Goal: Browse casually

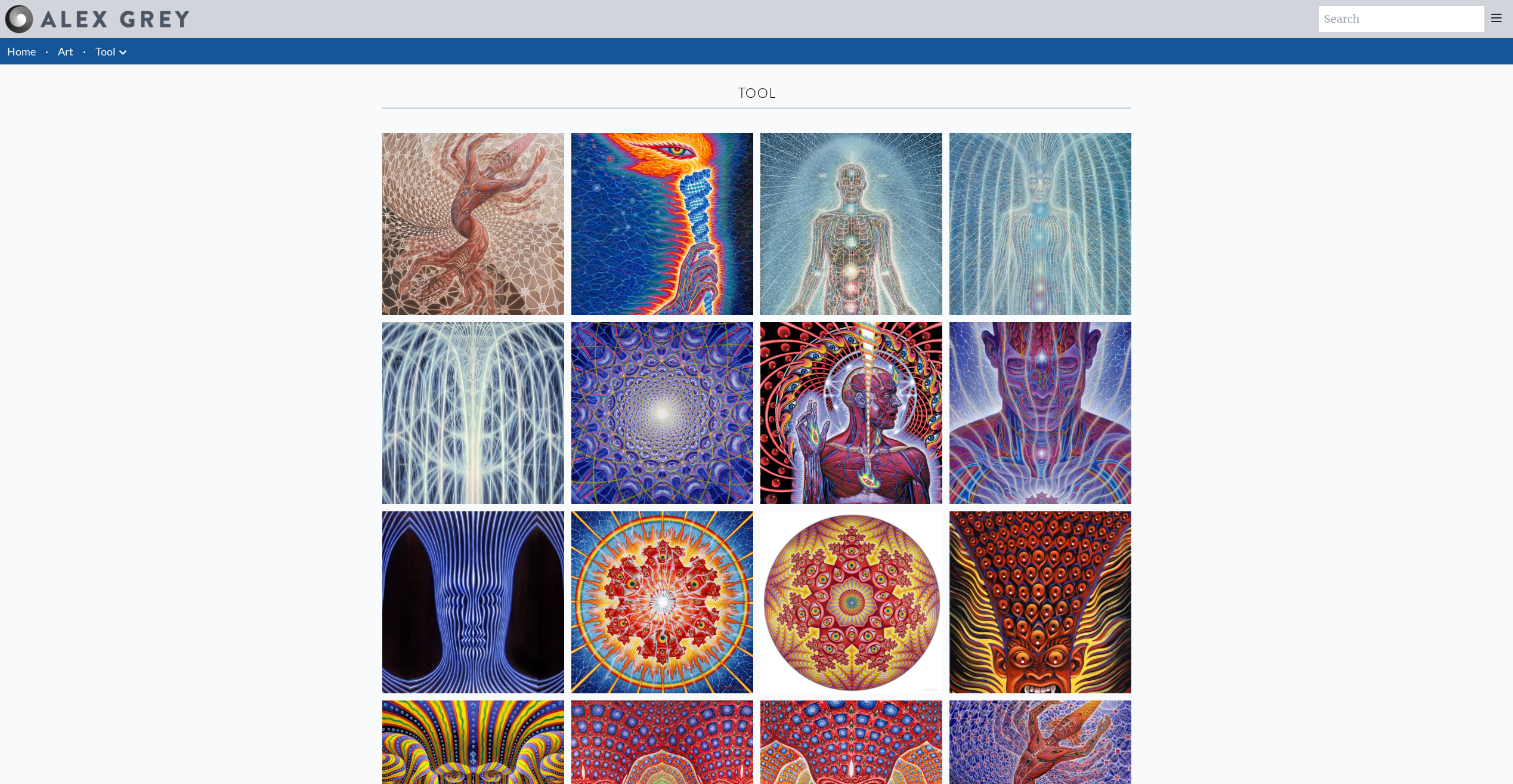
click at [698, 206] on img at bounding box center [662, 223] width 182 height 182
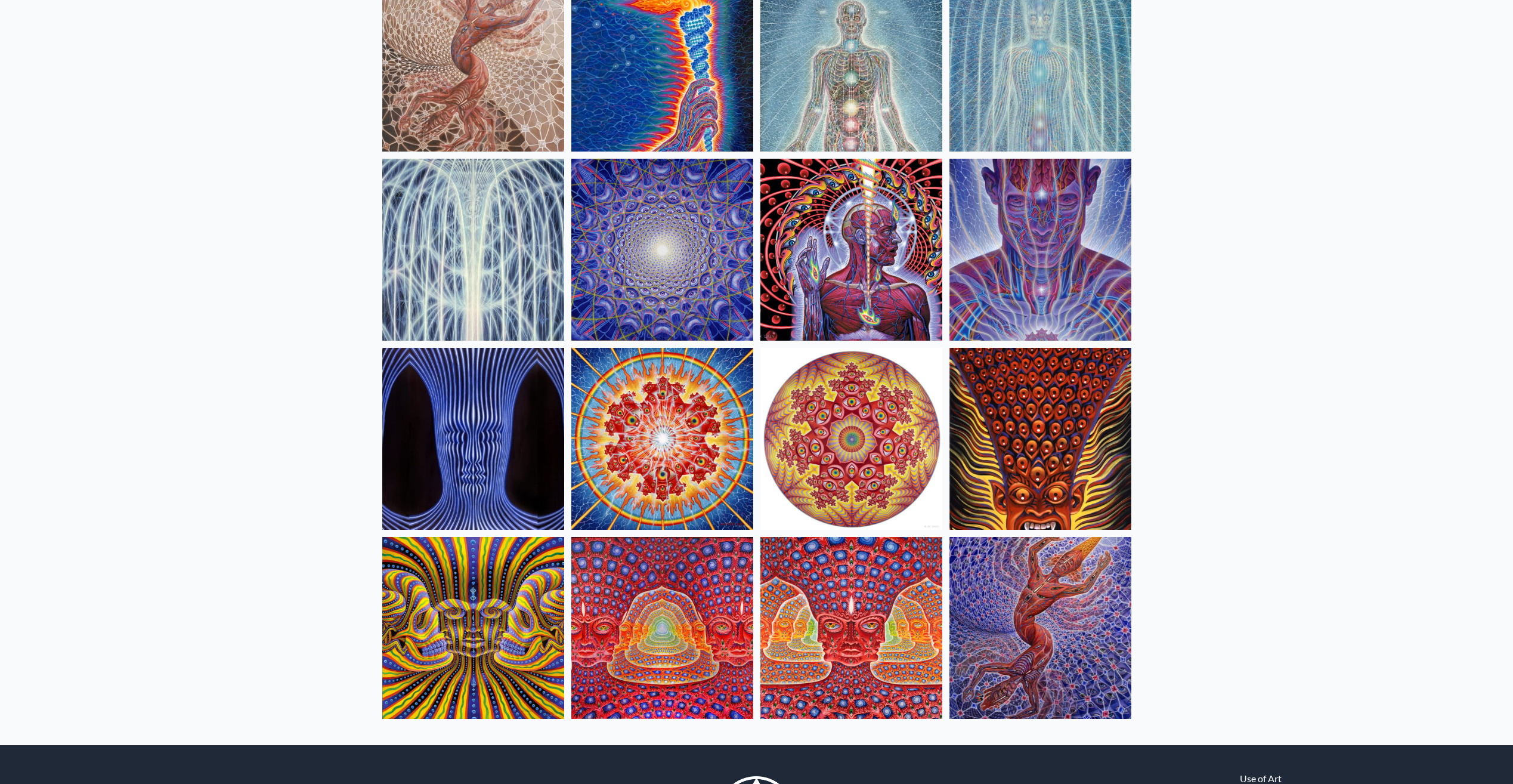
scroll to position [239, 0]
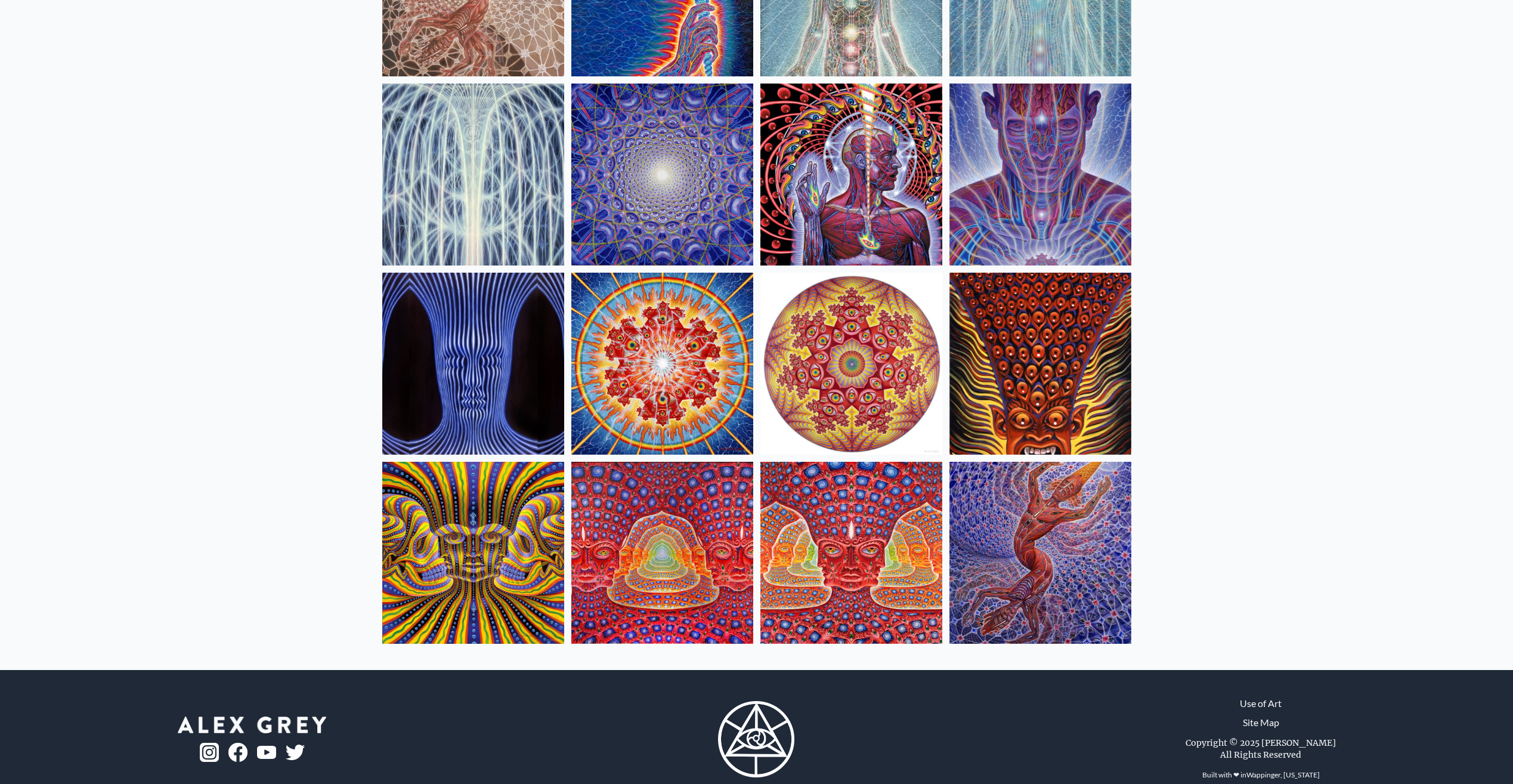
click at [1073, 517] on img at bounding box center [1040, 552] width 182 height 182
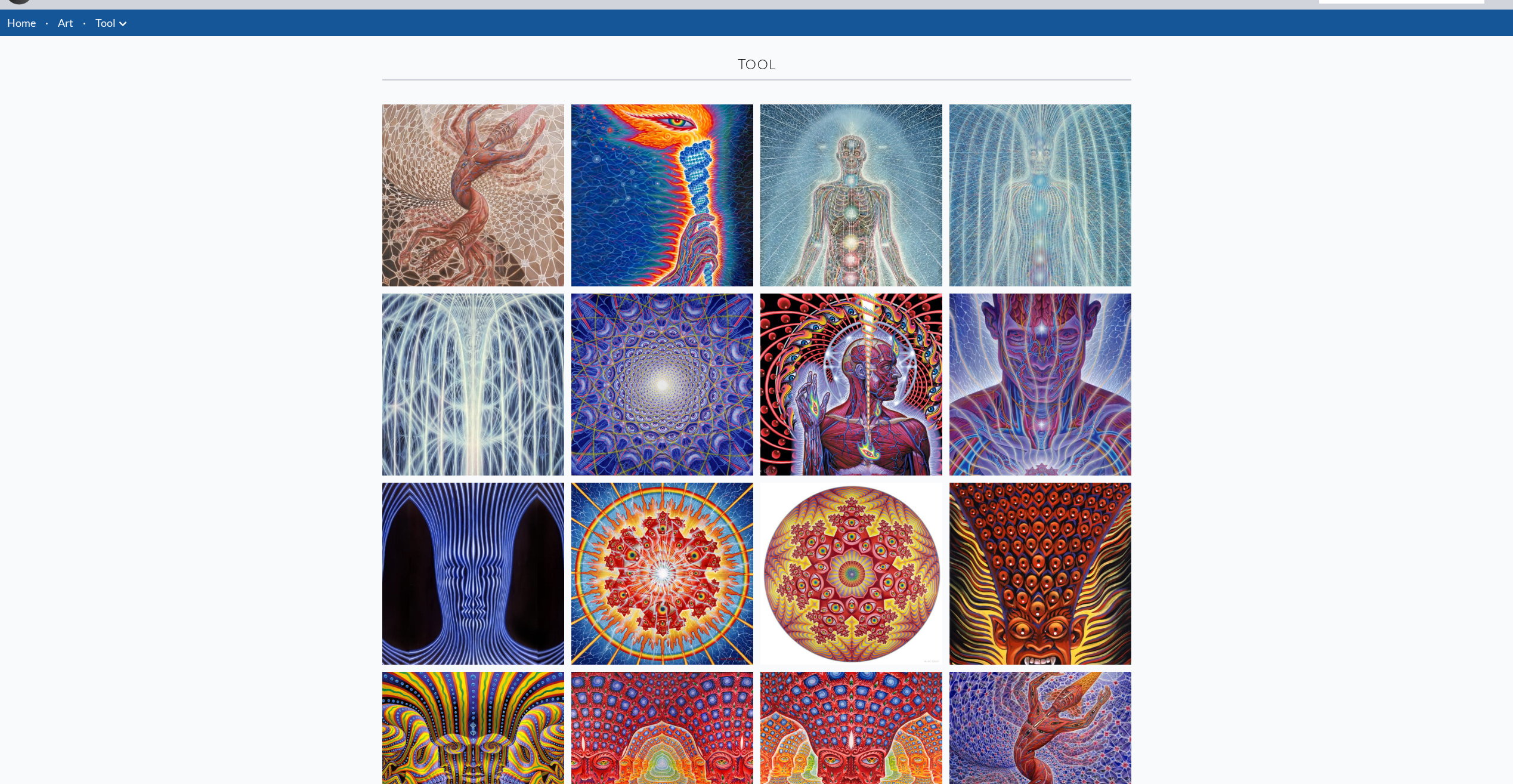
scroll to position [25, 0]
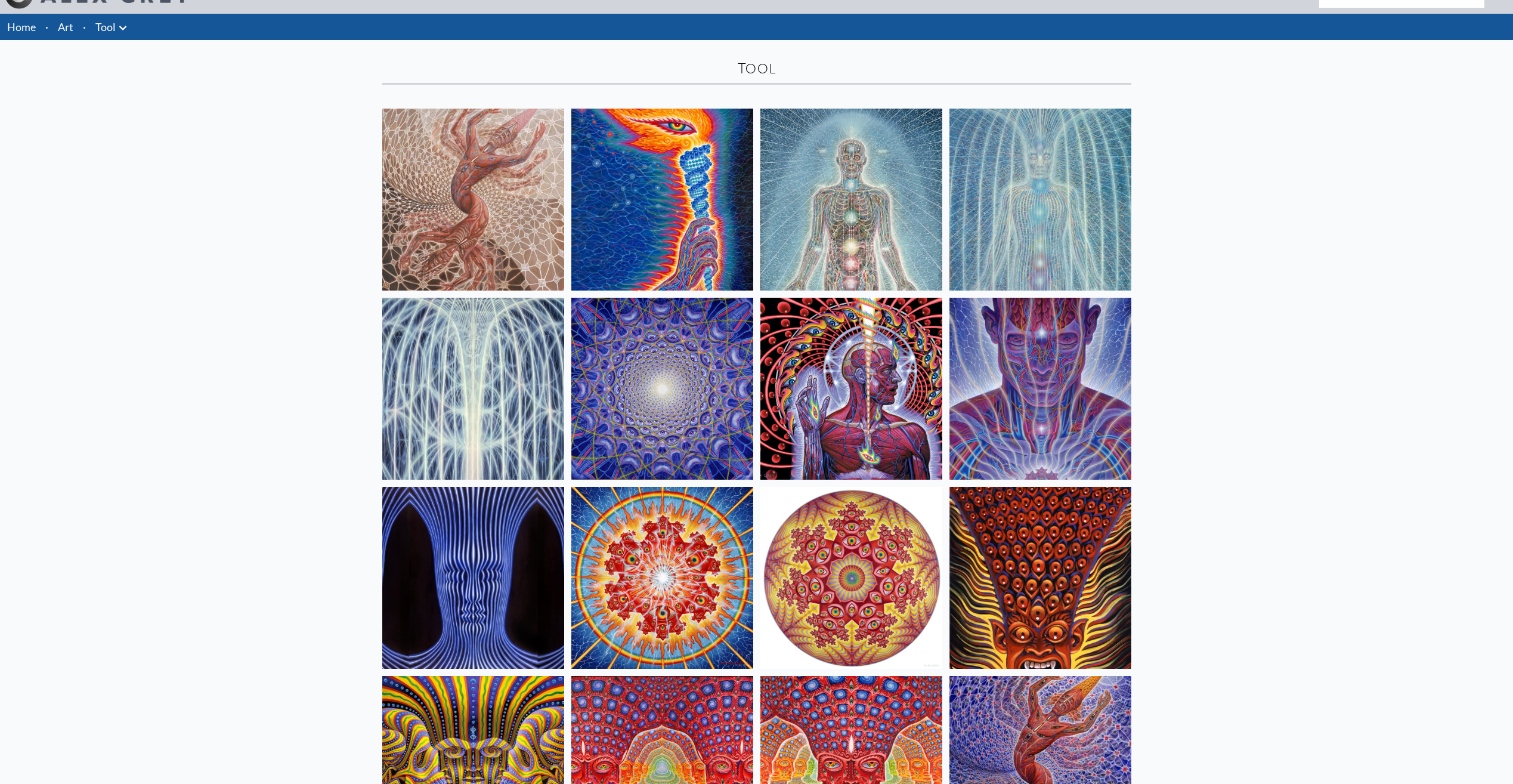
click at [38, 143] on div "Home · Art · Tool Anatomical Drawings" at bounding box center [756, 448] width 1513 height 870
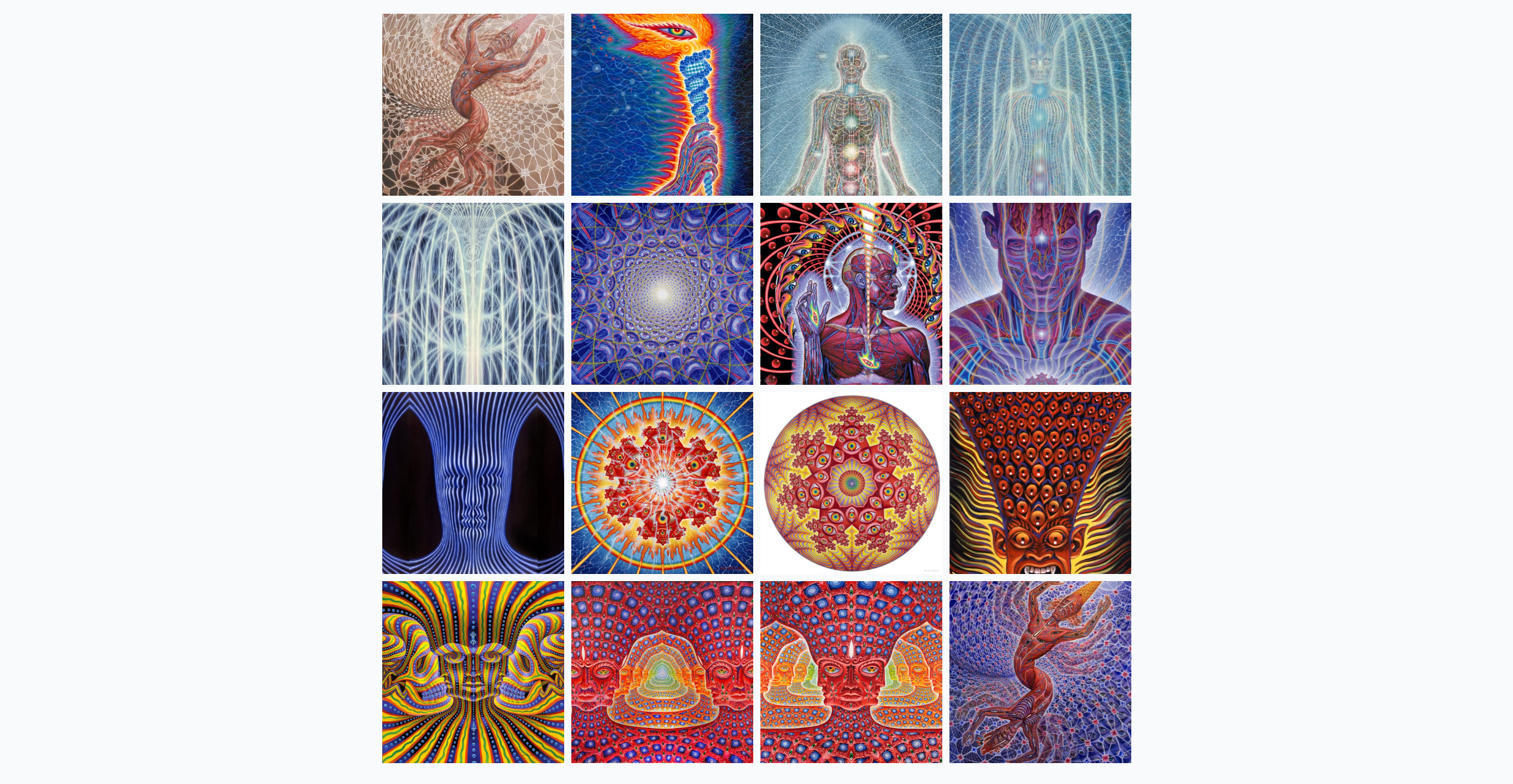
scroll to position [0, 0]
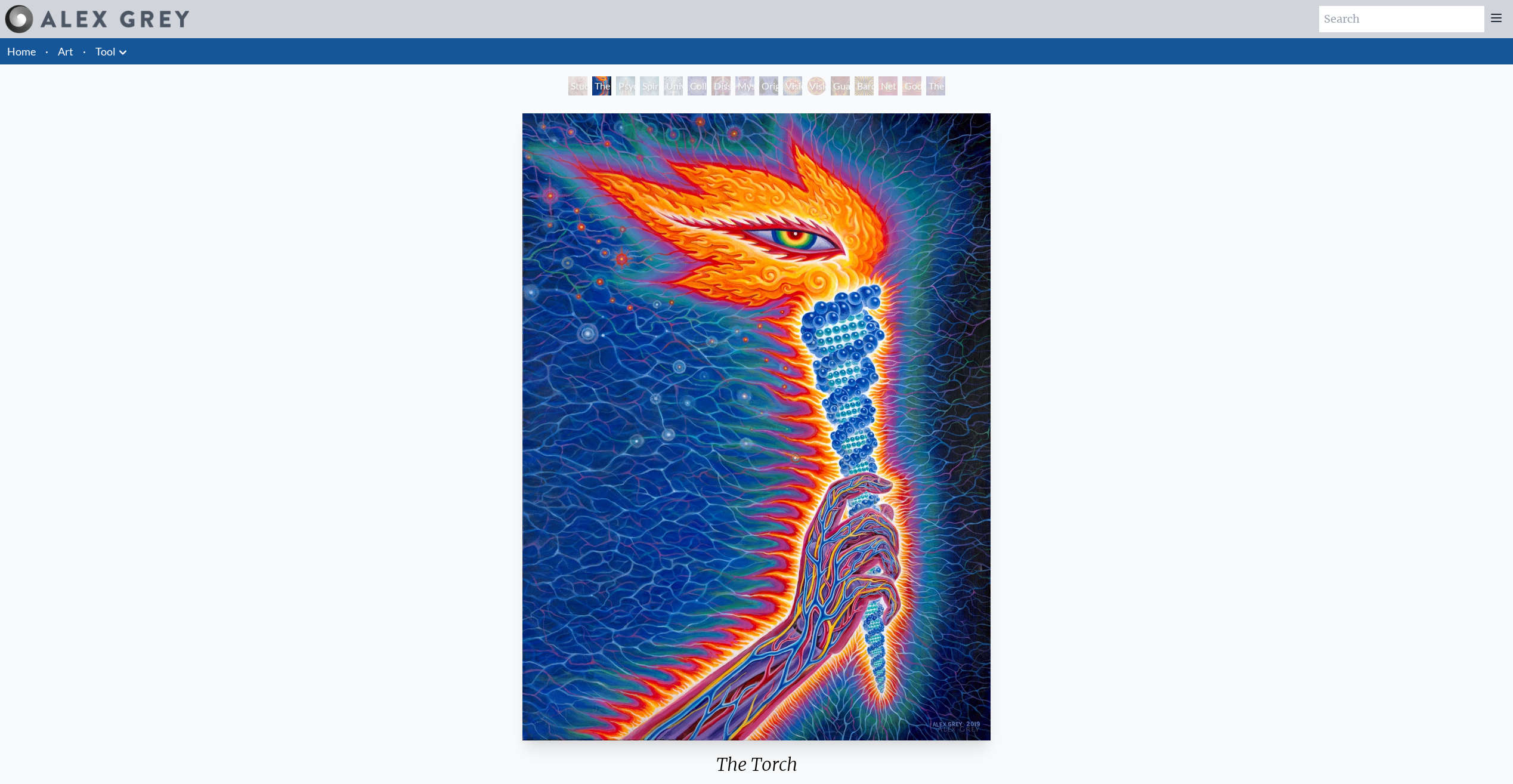
click at [646, 11] on div "Art Writings About" at bounding box center [756, 19] width 1513 height 38
